Goal: Information Seeking & Learning: Learn about a topic

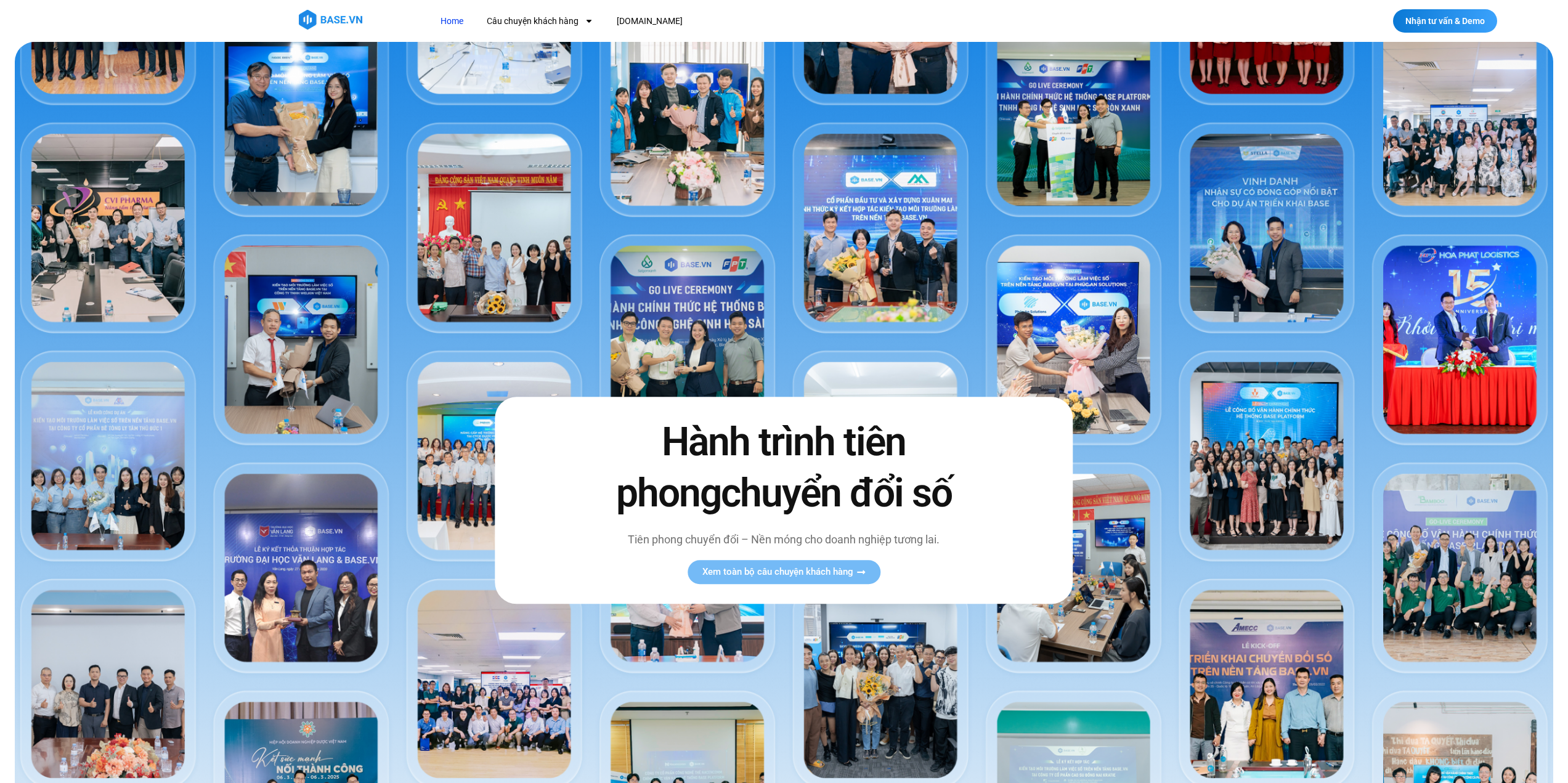
click at [343, 6] on div at bounding box center [784, 21] width 1568 height 42
click at [528, 22] on link "Câu chuyện khách hàng" at bounding box center [540, 21] width 125 height 22
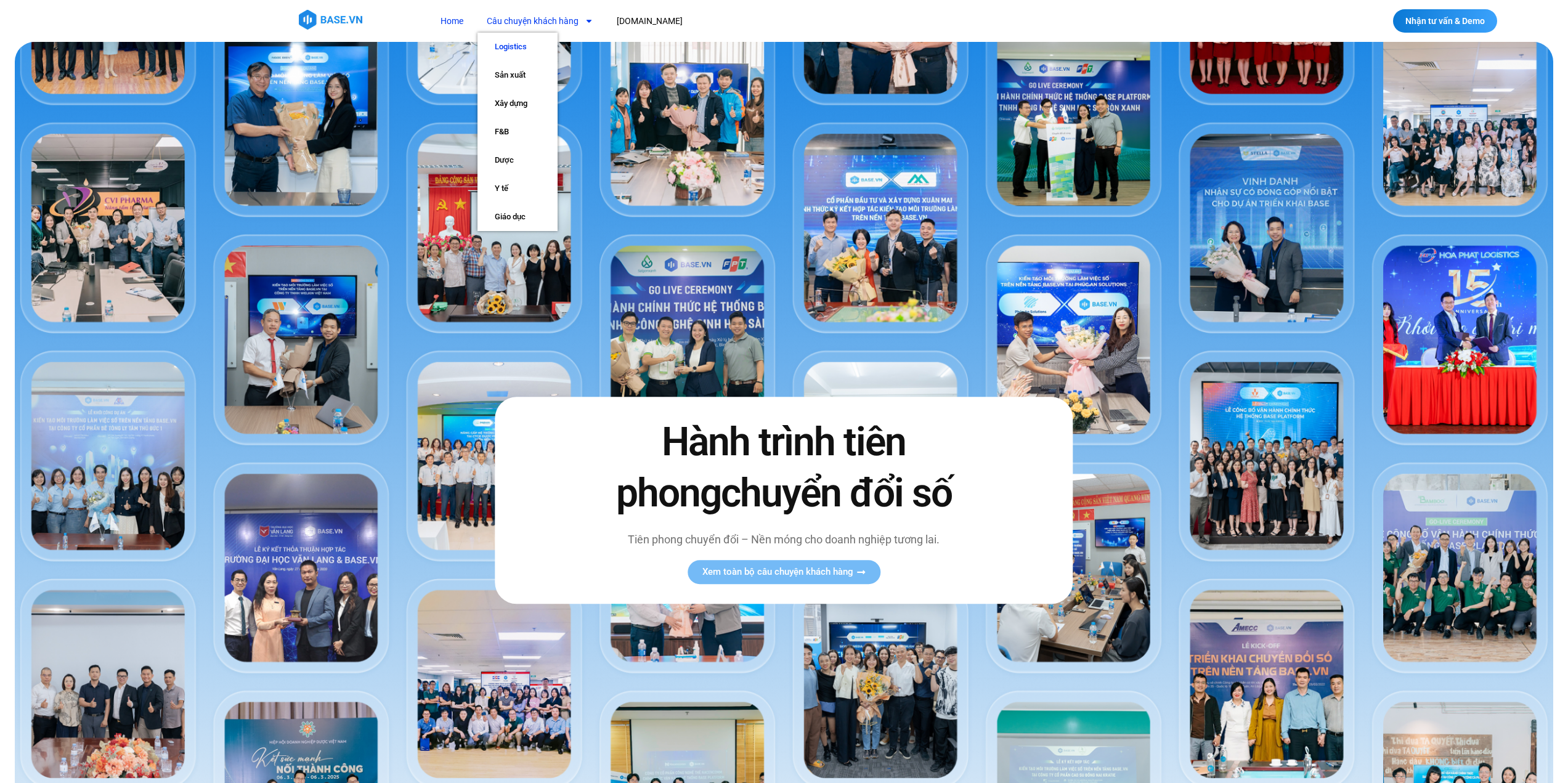
click at [513, 49] on link "Logistics" at bounding box center [517, 47] width 80 height 28
click at [546, 22] on link "Câu chuyện khách hàng" at bounding box center [540, 21] width 125 height 22
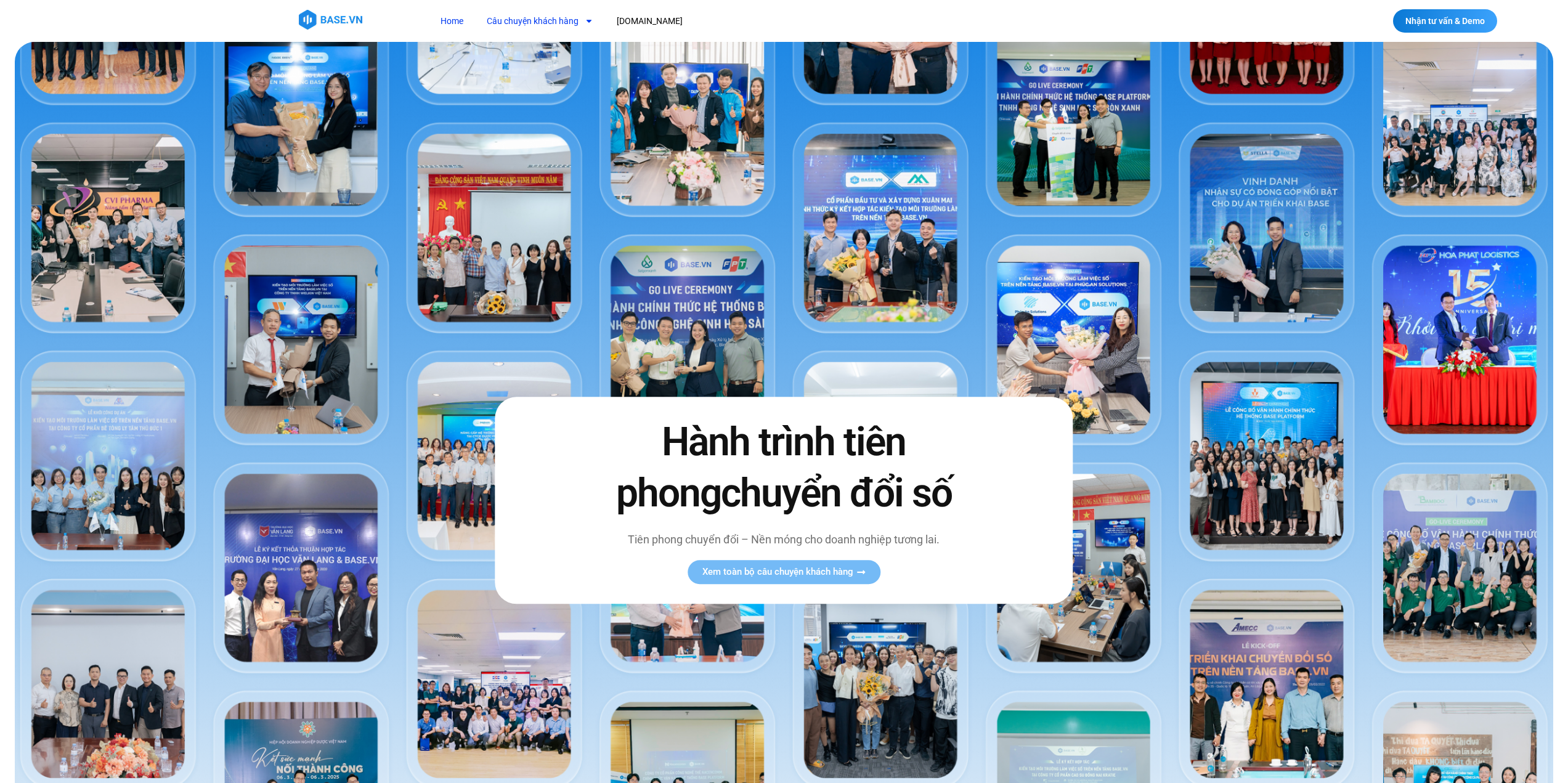
click at [528, 28] on link "Câu chuyện khách hàng" at bounding box center [540, 21] width 125 height 22
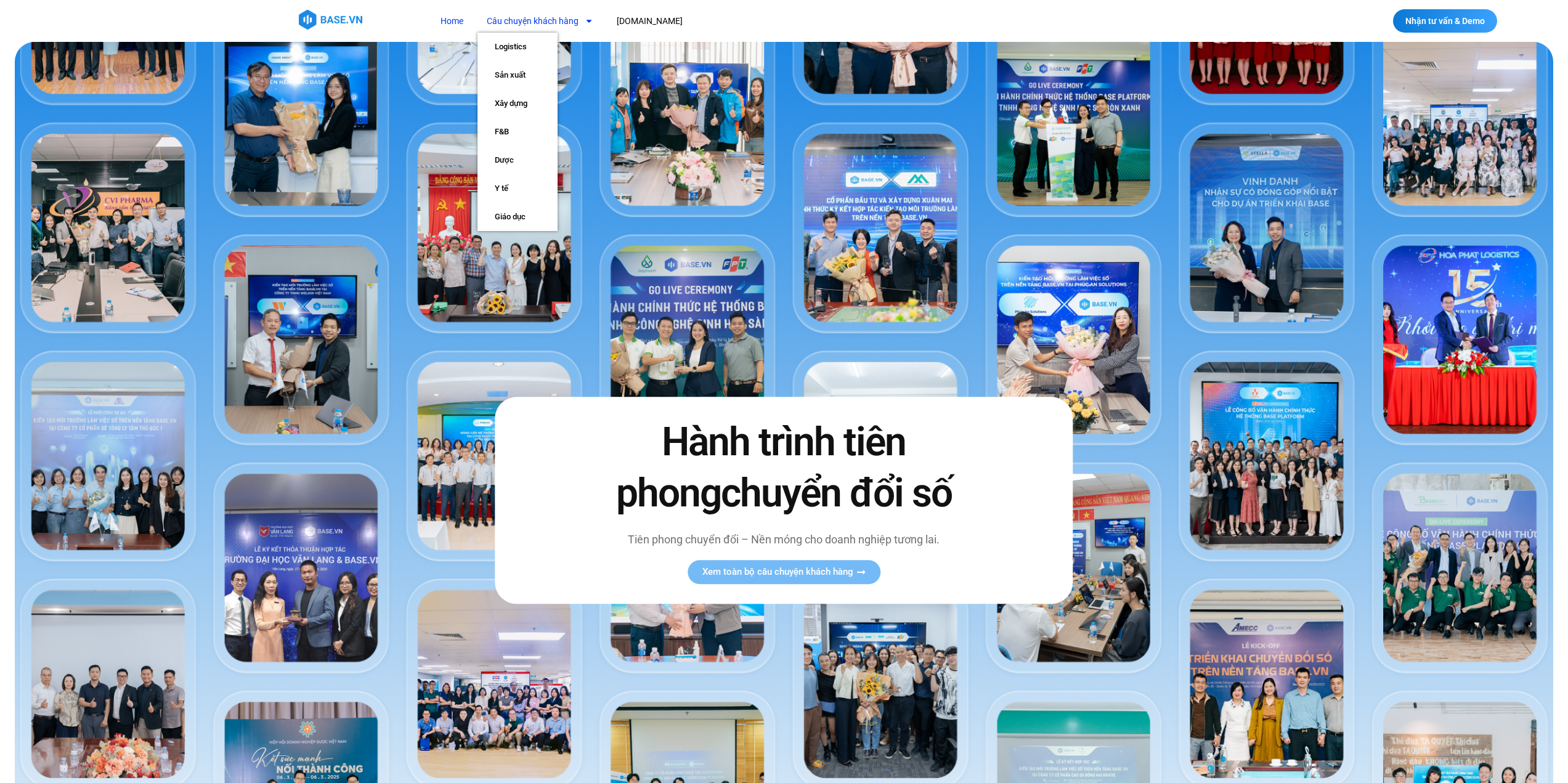
click at [531, 17] on link "Câu chuyện khách hàng" at bounding box center [540, 21] width 125 height 22
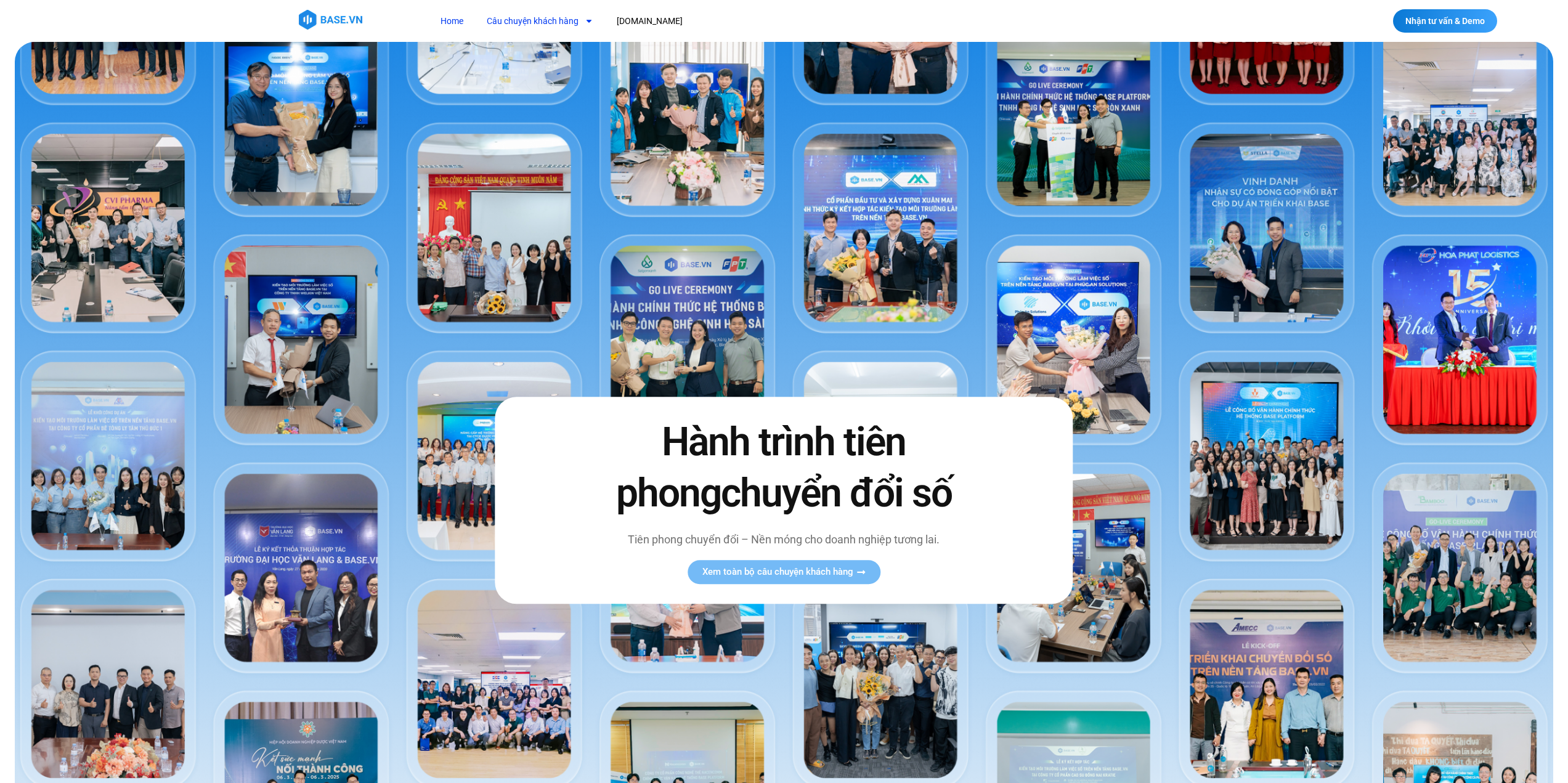
click at [531, 17] on link "Câu chuyện khách hàng" at bounding box center [540, 21] width 125 height 22
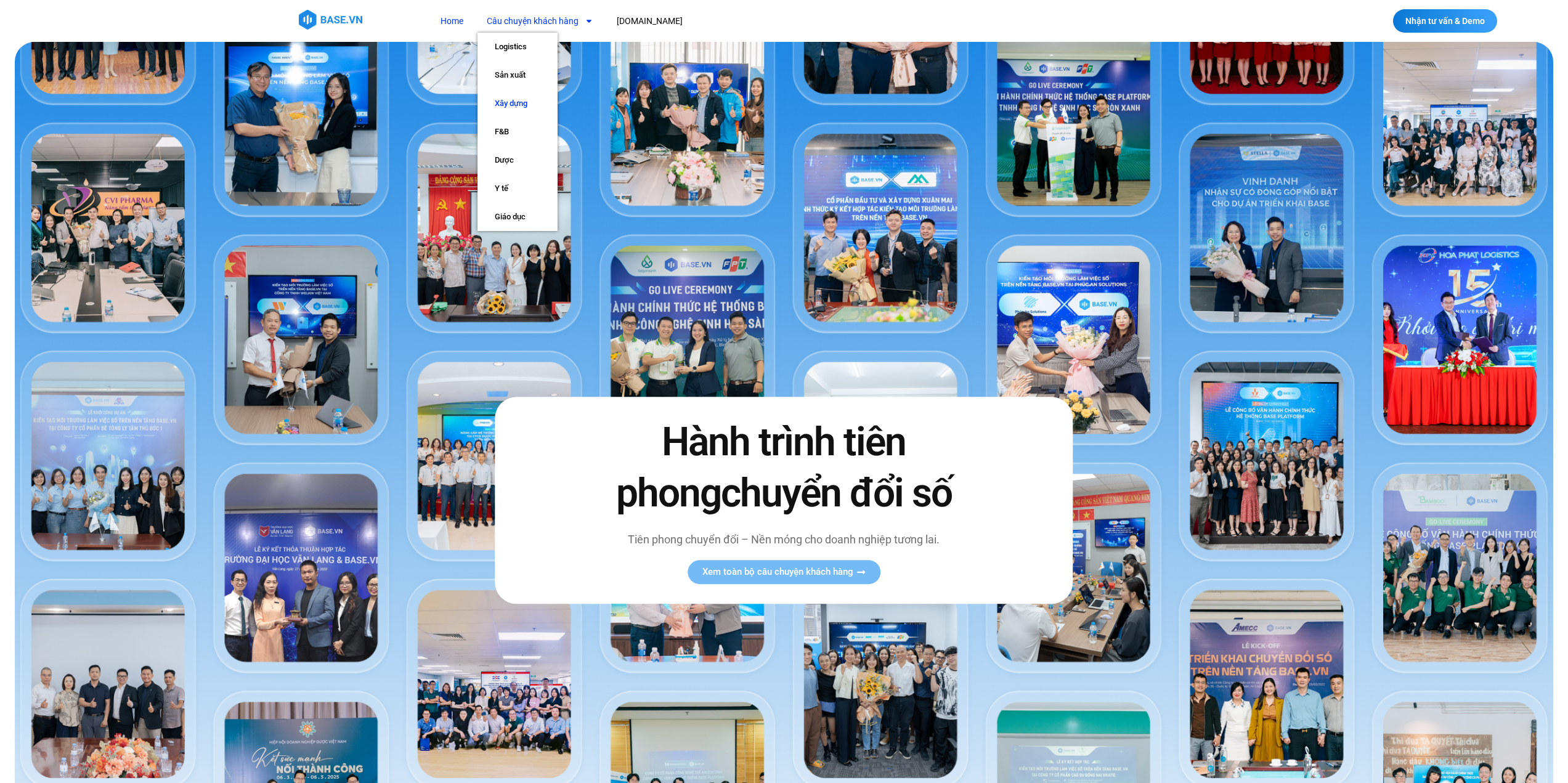
click at [504, 104] on link "Xây dựng" at bounding box center [517, 103] width 80 height 28
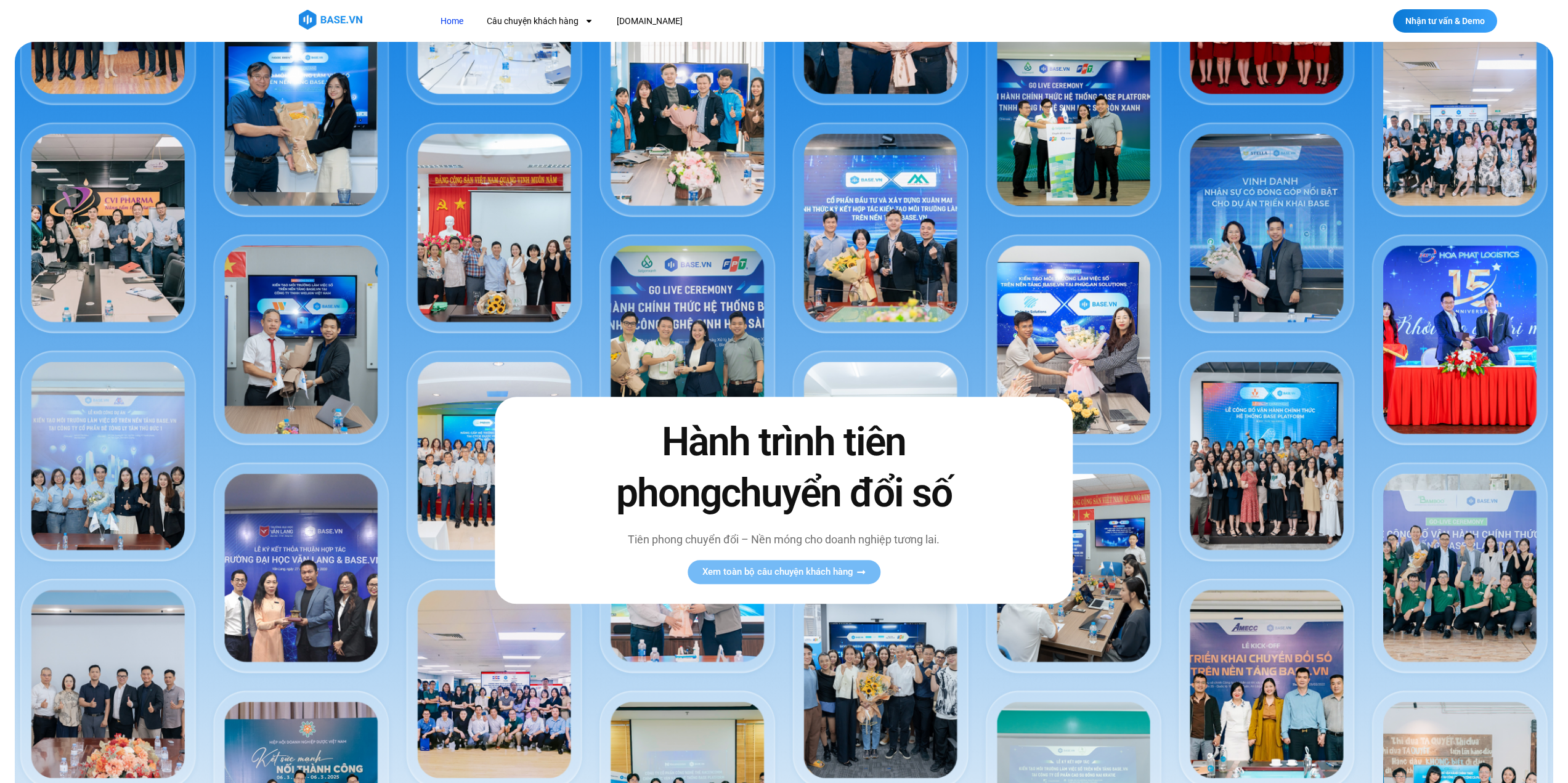
scroll to position [196, 0]
click at [641, 23] on link "[DOMAIN_NAME]" at bounding box center [650, 21] width 85 height 22
click at [317, 21] on img at bounding box center [330, 20] width 63 height 20
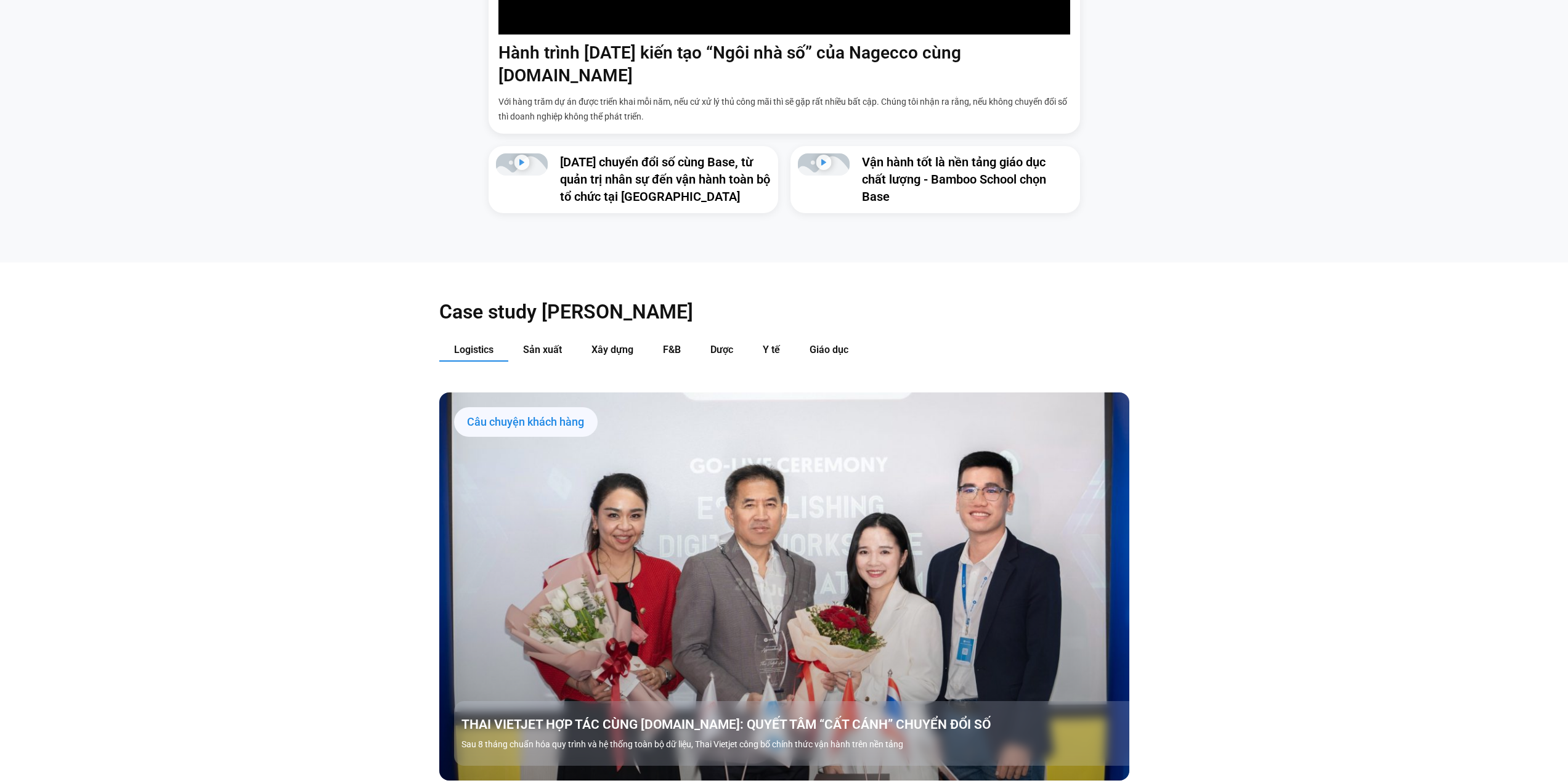
scroll to position [1437, 0]
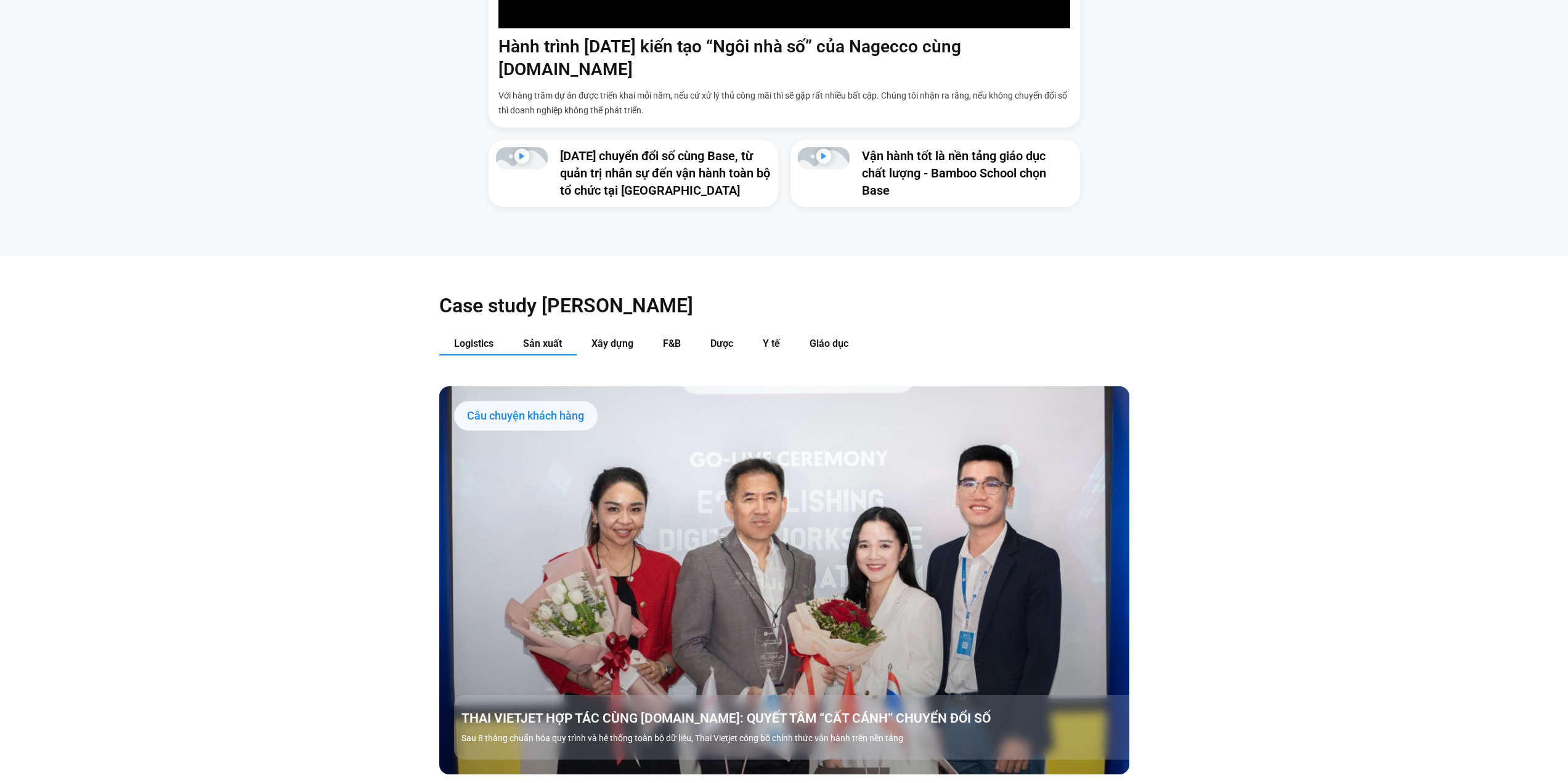
click at [545, 337] on span "Sản xuất" at bounding box center [542, 343] width 39 height 12
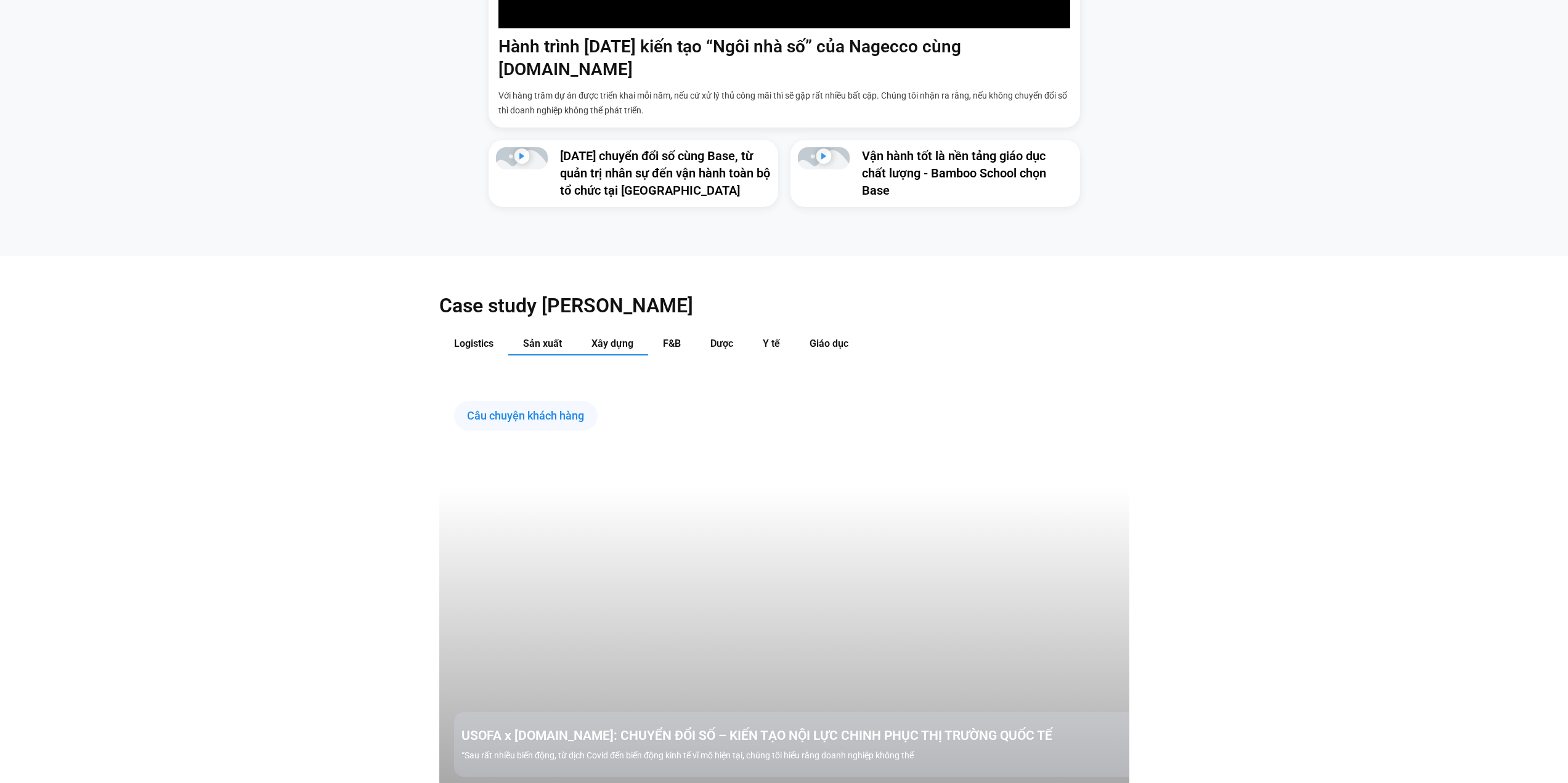
click at [619, 337] on span "Xây dựng" at bounding box center [613, 343] width 42 height 12
